Goal: Information Seeking & Learning: Learn about a topic

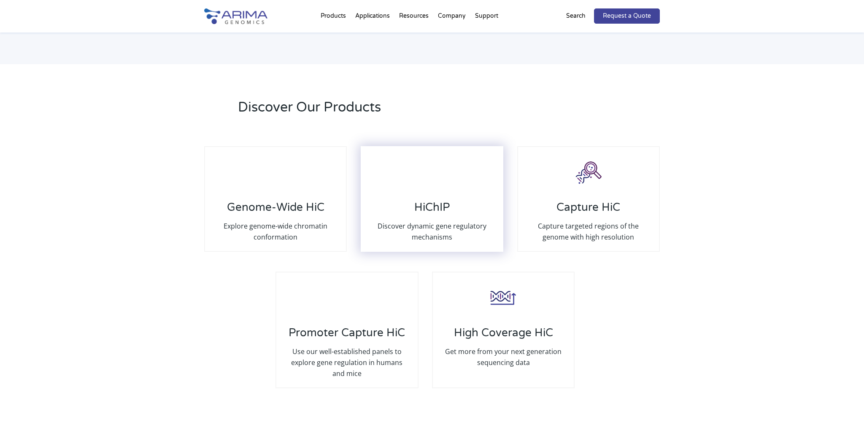
scroll to position [1501, 0]
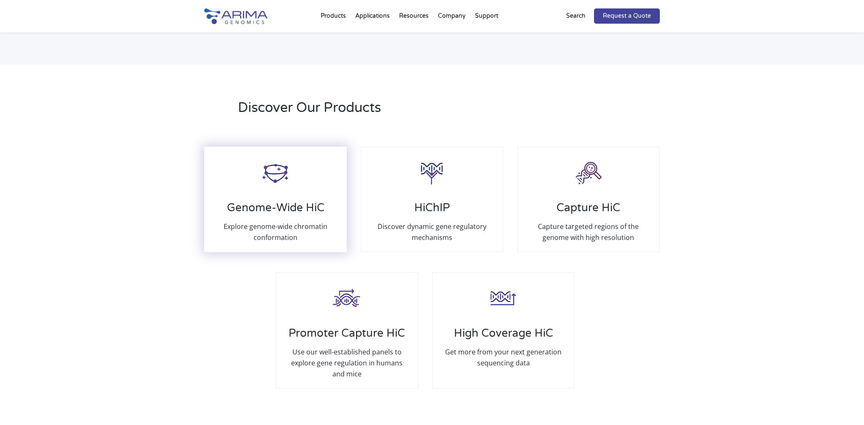
click at [286, 168] on img at bounding box center [276, 173] width 34 height 34
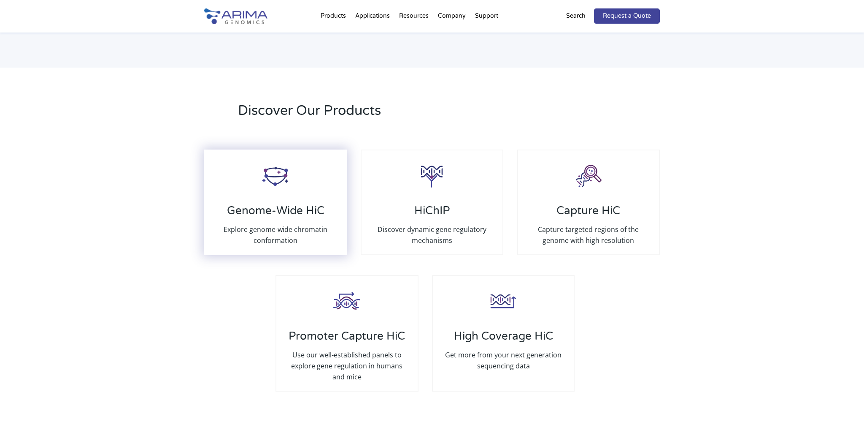
scroll to position [1500, 0]
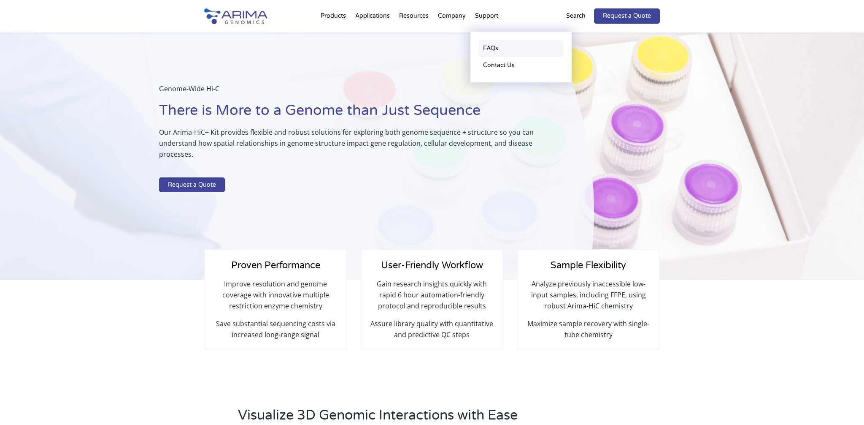
click at [490, 50] on link "FAQs" at bounding box center [521, 48] width 84 height 17
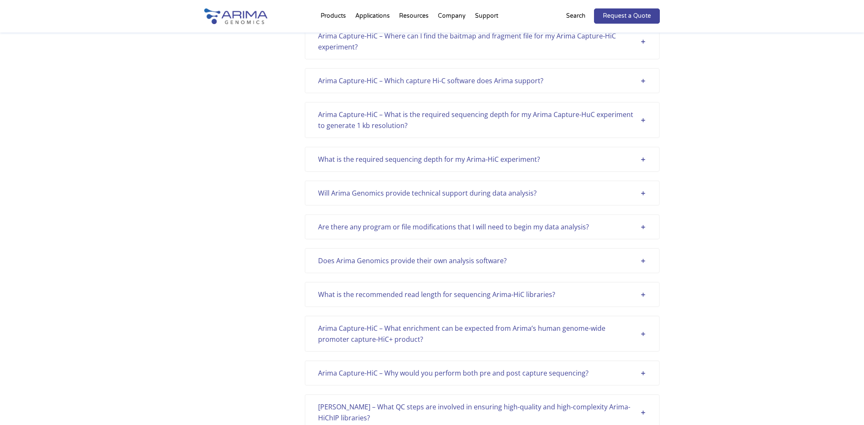
scroll to position [315, 0]
